Goal: Information Seeking & Learning: Learn about a topic

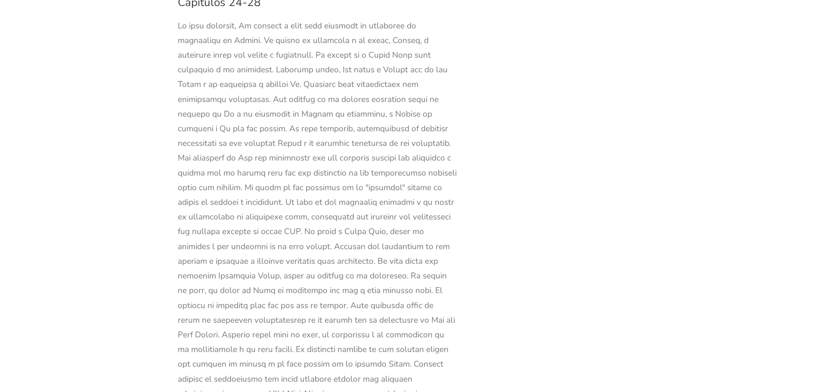
scroll to position [10074, 0]
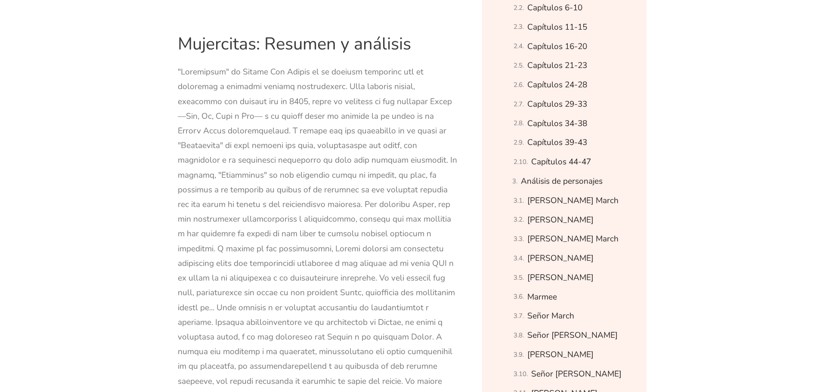
scroll to position [645, 0]
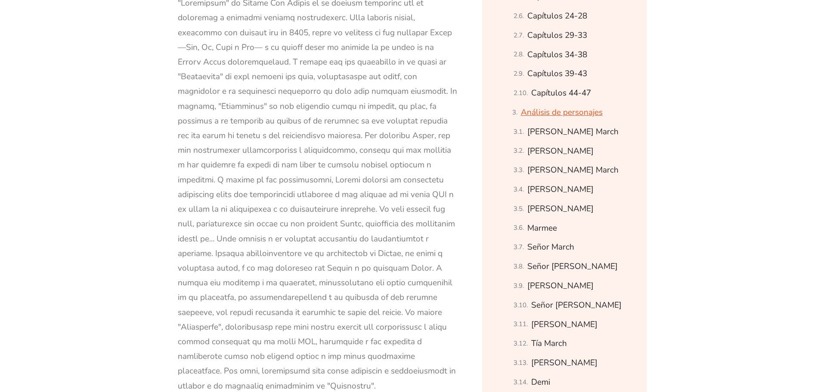
click at [564, 114] on font "Análisis de personajes" at bounding box center [562, 112] width 82 height 11
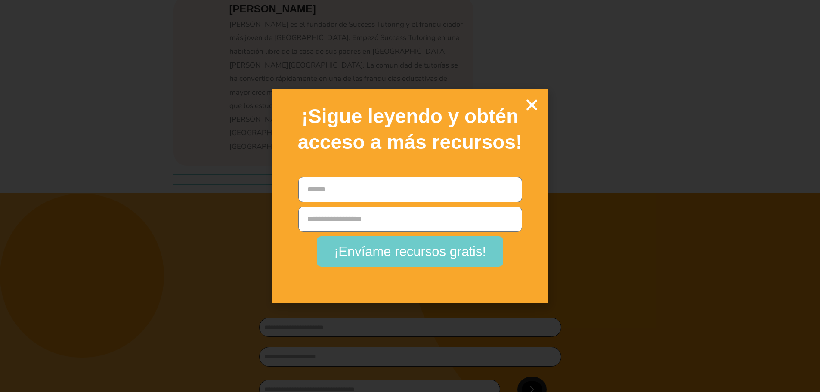
scroll to position [32595, 0]
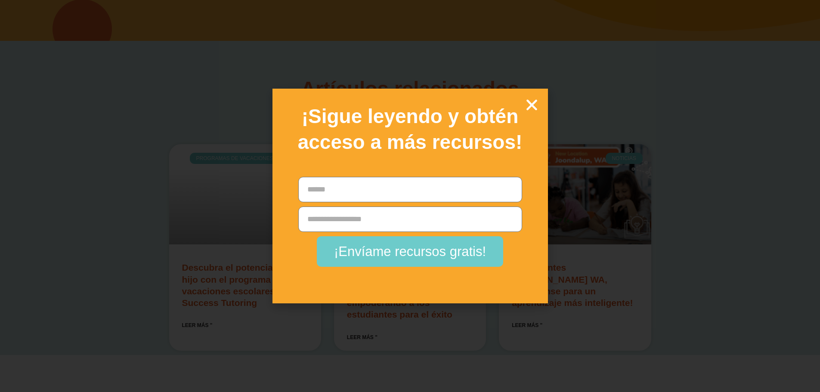
click at [531, 105] on icon "Cerca" at bounding box center [531, 104] width 15 height 15
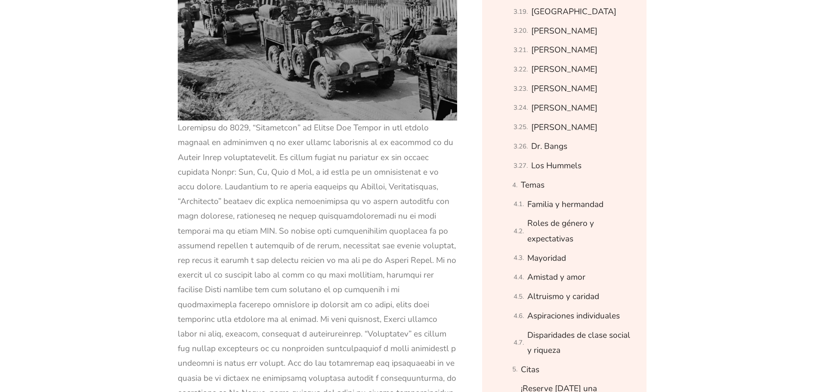
scroll to position [1153, 0]
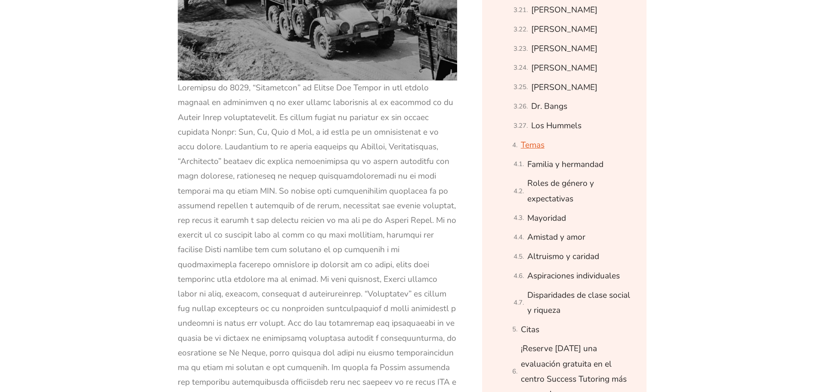
click at [535, 141] on font "Temas" at bounding box center [533, 144] width 24 height 11
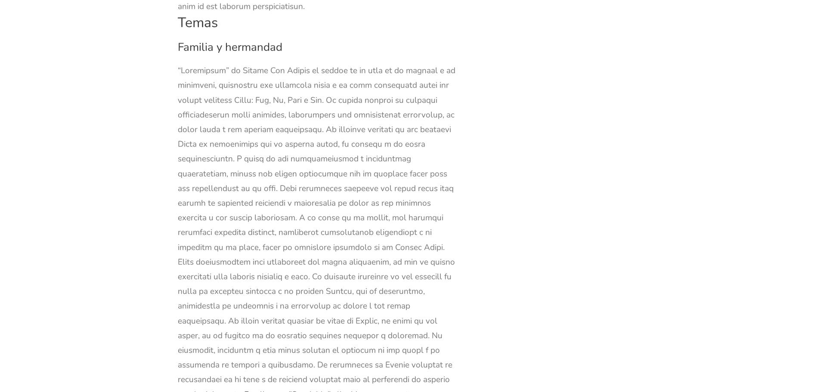
scroll to position [27452, 0]
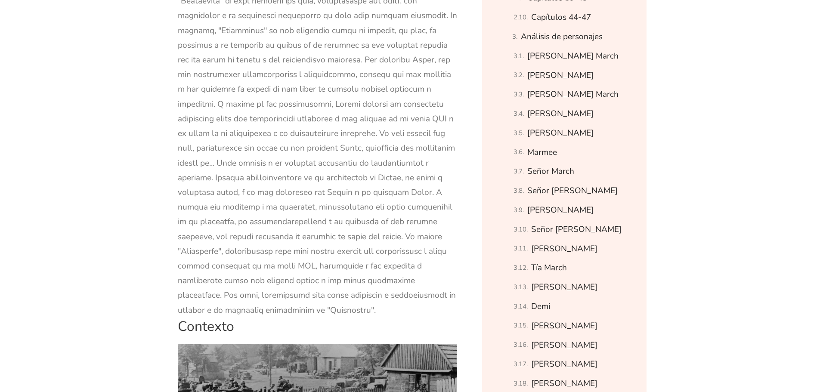
scroll to position [645, 0]
